Goal: Task Accomplishment & Management: Manage account settings

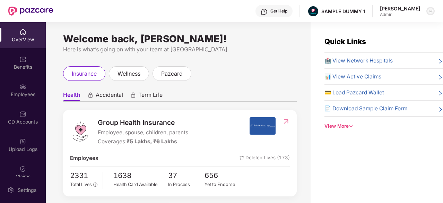
click at [430, 11] on img at bounding box center [431, 11] width 6 height 6
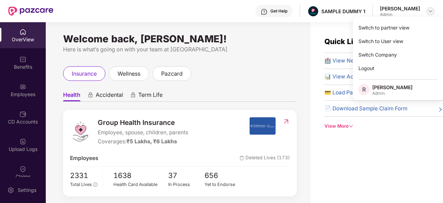
click at [430, 11] on img at bounding box center [431, 11] width 6 height 6
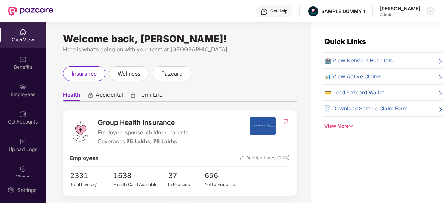
click at [428, 11] on img at bounding box center [431, 11] width 6 height 6
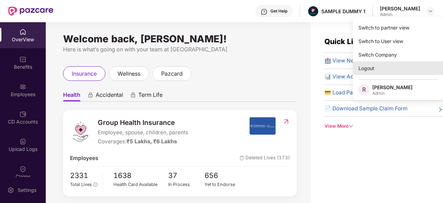
click at [381, 67] on div "Logout" at bounding box center [398, 68] width 90 height 14
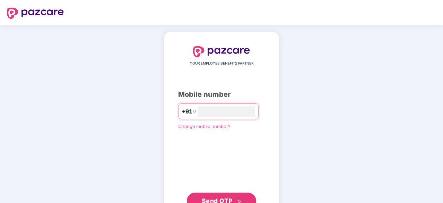
type input "**********"
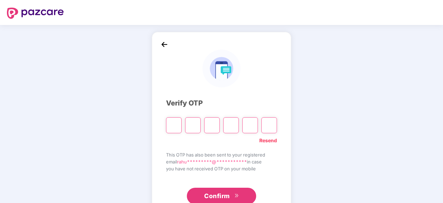
type input "*"
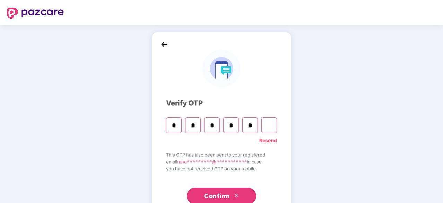
type input "*"
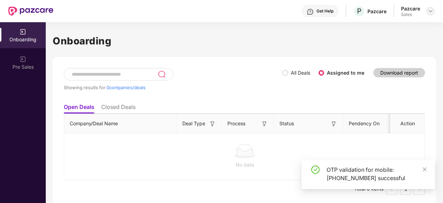
click at [434, 11] on div at bounding box center [430, 11] width 8 height 8
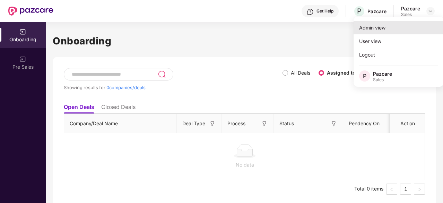
click at [389, 26] on div "Admin view" at bounding box center [398, 28] width 90 height 14
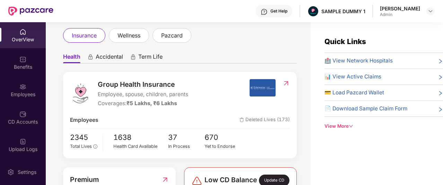
scroll to position [2, 0]
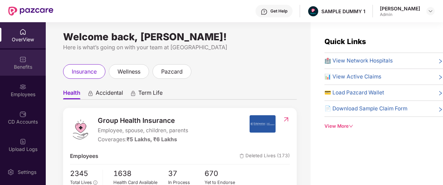
click at [33, 74] on div "Benefits" at bounding box center [23, 63] width 46 height 26
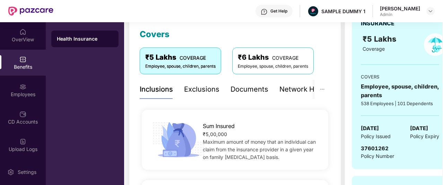
scroll to position [95, 0]
click at [286, 92] on div "Network Hospitals" at bounding box center [286, 89] width 61 height 11
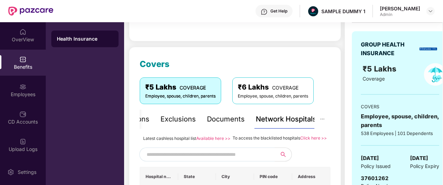
scroll to position [0, 0]
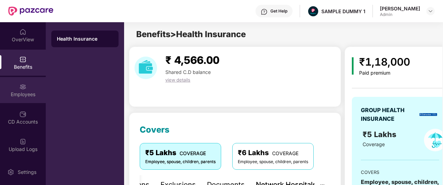
click at [19, 91] on div "Employees" at bounding box center [23, 94] width 46 height 7
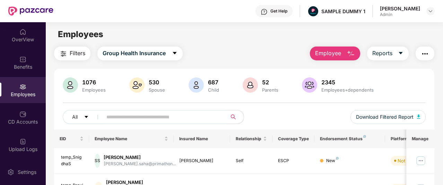
click at [326, 56] on span "Employee" at bounding box center [328, 53] width 26 height 9
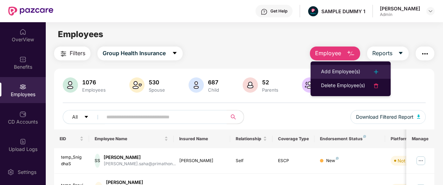
click at [332, 77] on li "Add Employee(s)" at bounding box center [351, 72] width 80 height 14
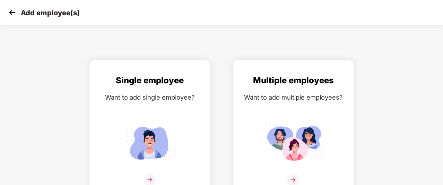
click at [17, 10] on img at bounding box center [12, 12] width 10 height 10
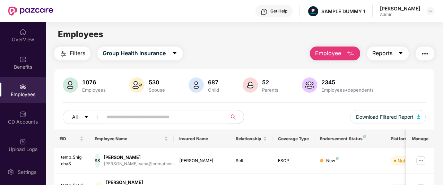
click at [396, 54] on button "Reports" at bounding box center [388, 53] width 42 height 14
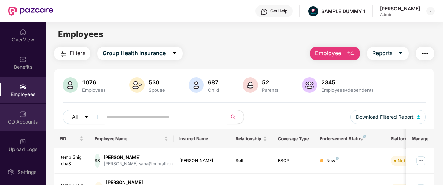
click at [23, 124] on div "CD Accounts" at bounding box center [23, 121] width 46 height 7
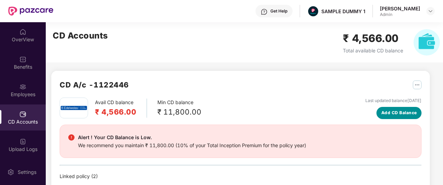
click at [393, 111] on span "Add CD Balance" at bounding box center [399, 113] width 36 height 7
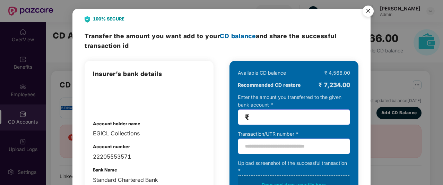
scroll to position [1, 0]
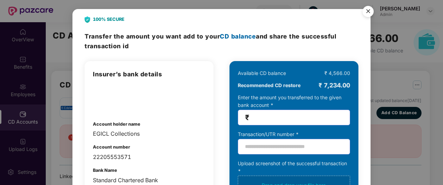
click at [370, 12] on img "Close" at bounding box center [367, 12] width 19 height 19
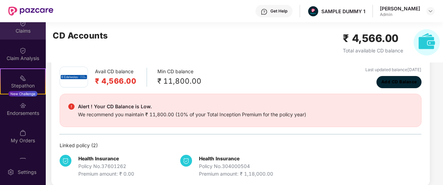
scroll to position [147, 0]
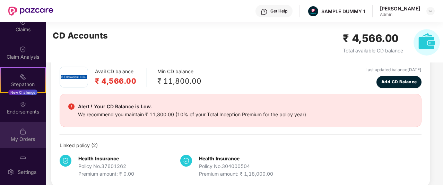
click at [23, 136] on div "My Orders" at bounding box center [23, 139] width 46 height 7
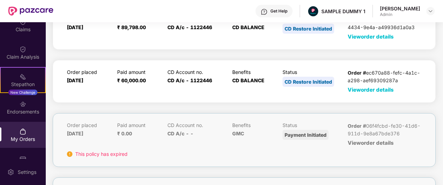
scroll to position [97, 0]
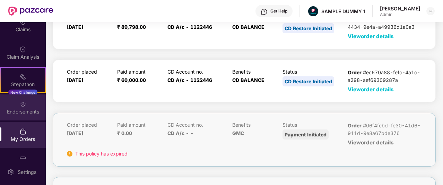
click at [18, 108] on div "Endorsements" at bounding box center [23, 111] width 46 height 7
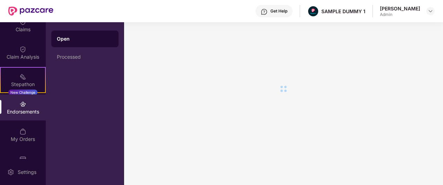
scroll to position [0, 0]
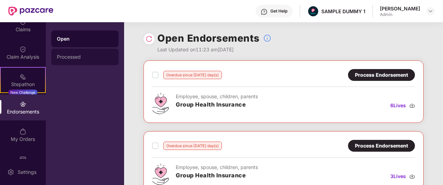
click at [97, 58] on div "Processed" at bounding box center [85, 57] width 56 height 6
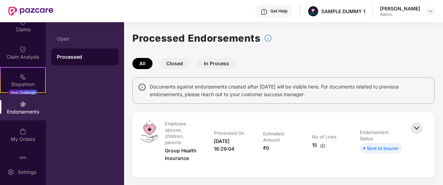
click at [177, 63] on button "Closed" at bounding box center [174, 63] width 30 height 11
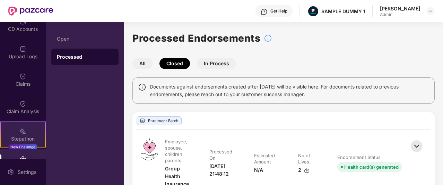
scroll to position [92, 0]
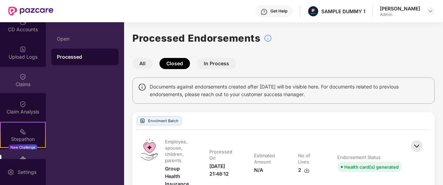
click at [23, 85] on div "Claims" at bounding box center [23, 84] width 46 height 7
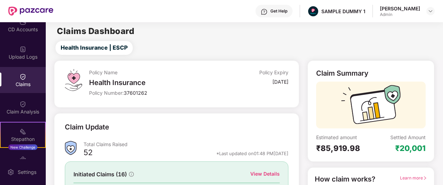
scroll to position [0, 0]
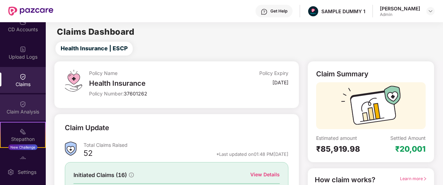
click at [34, 106] on div "Claim Analysis" at bounding box center [23, 107] width 46 height 26
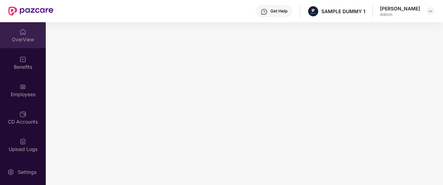
click at [24, 35] on img at bounding box center [22, 31] width 7 height 7
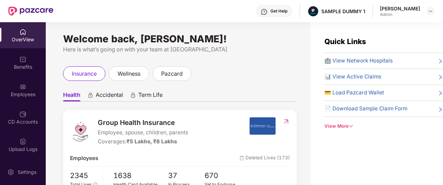
click at [286, 7] on div "Get Help" at bounding box center [273, 11] width 37 height 12
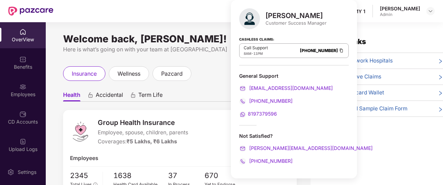
click at [195, 12] on div "Get Help SAMPLE DUMMY 1 [PERSON_NAME]" at bounding box center [243, 11] width 381 height 22
